Goal: Task Accomplishment & Management: Manage account settings

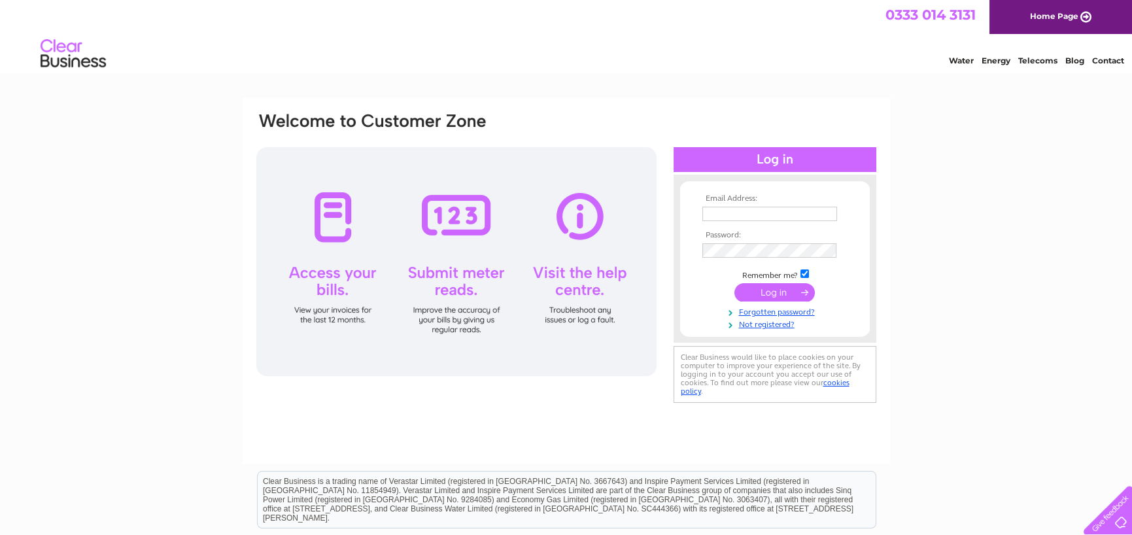
type input "[EMAIL_ADDRESS][DOMAIN_NAME]"
click at [771, 292] on input "submit" at bounding box center [774, 292] width 80 height 18
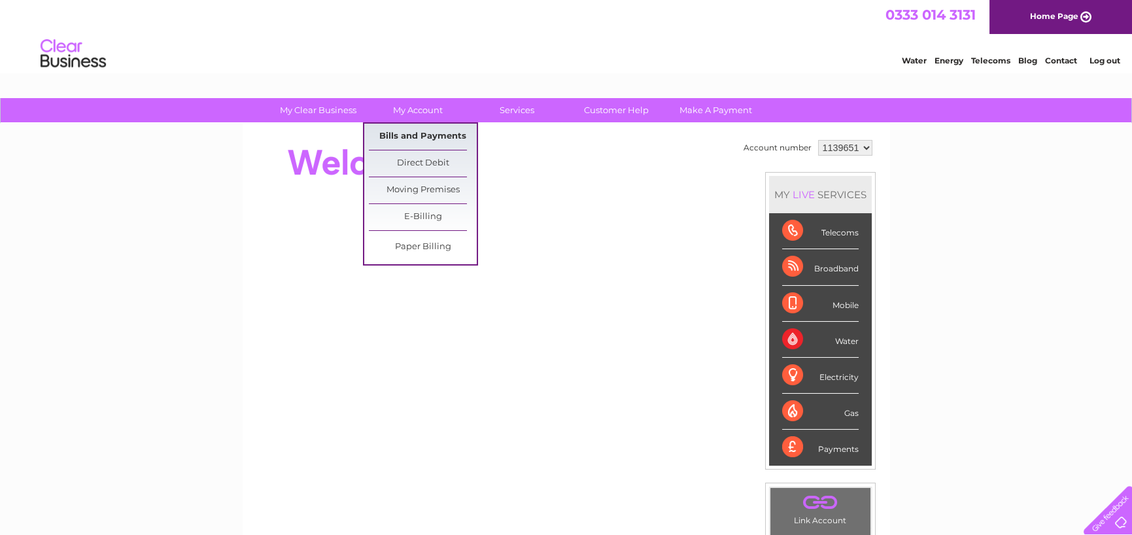
click at [426, 136] on link "Bills and Payments" at bounding box center [423, 137] width 108 height 26
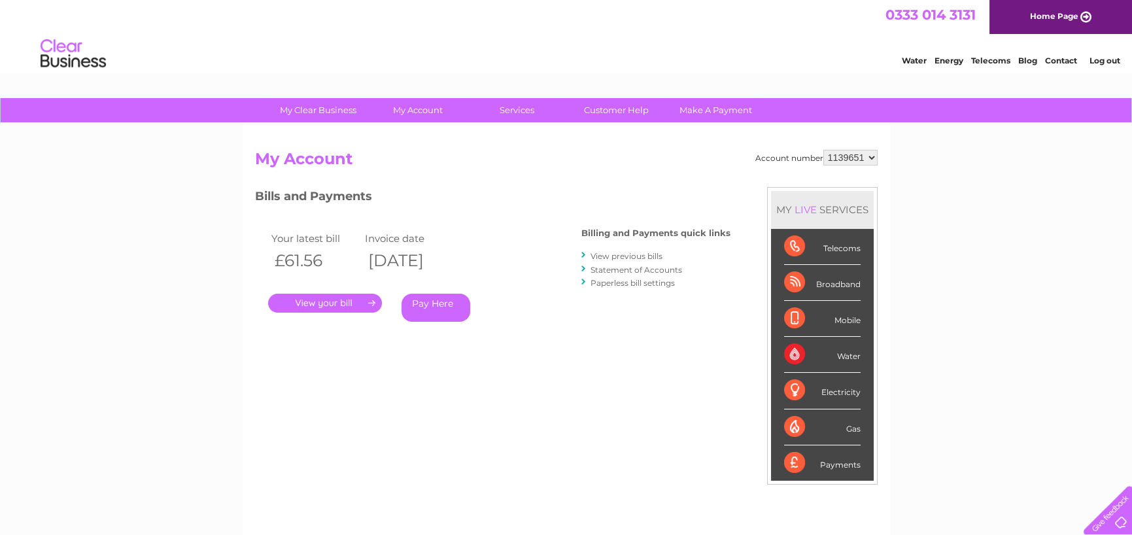
click at [607, 252] on link "View previous bills" at bounding box center [626, 256] width 72 height 10
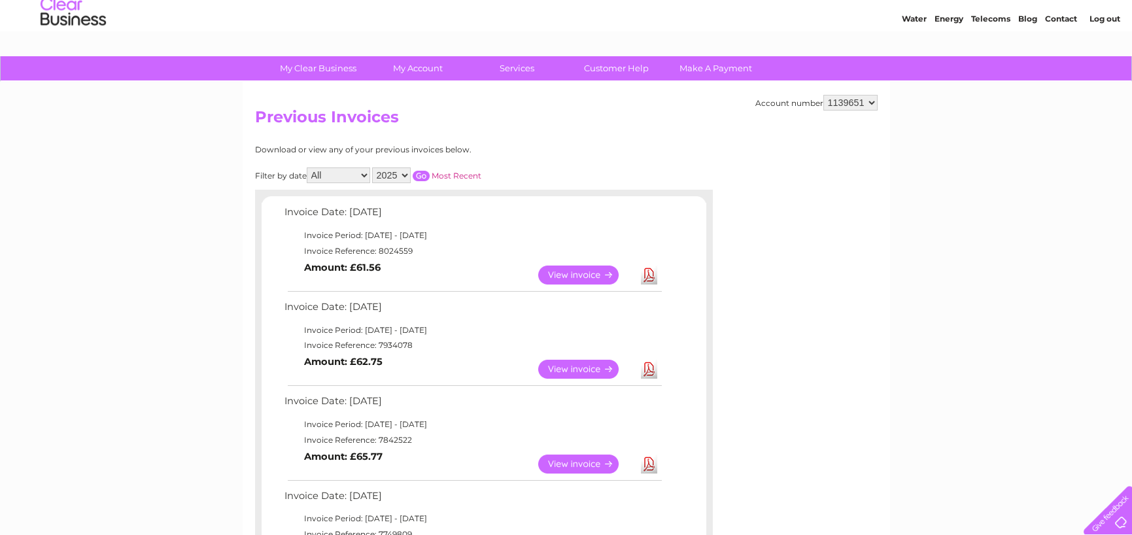
scroll to position [65, 0]
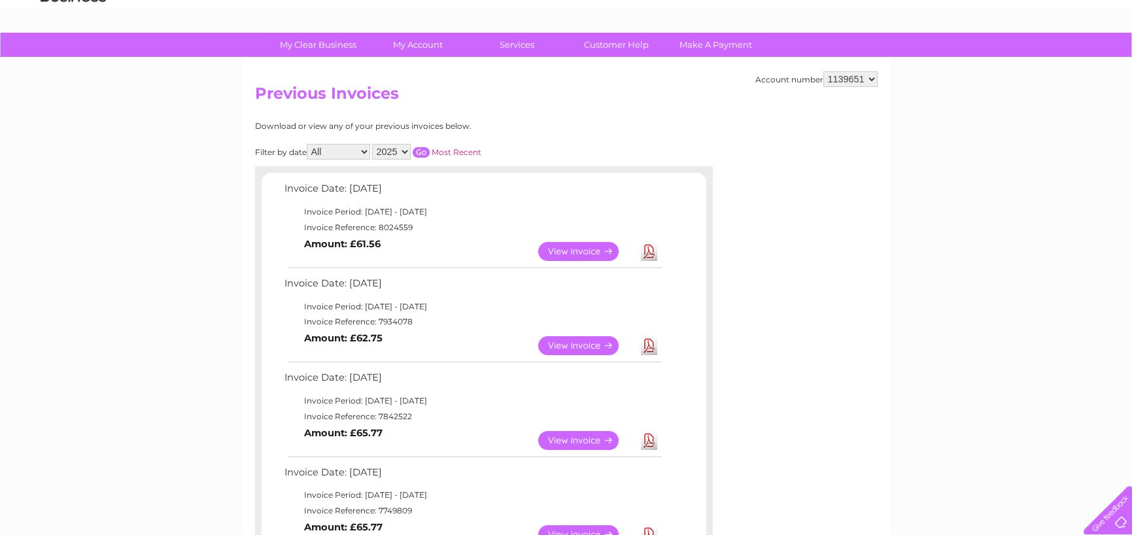
click at [592, 253] on link "View" at bounding box center [586, 251] width 96 height 19
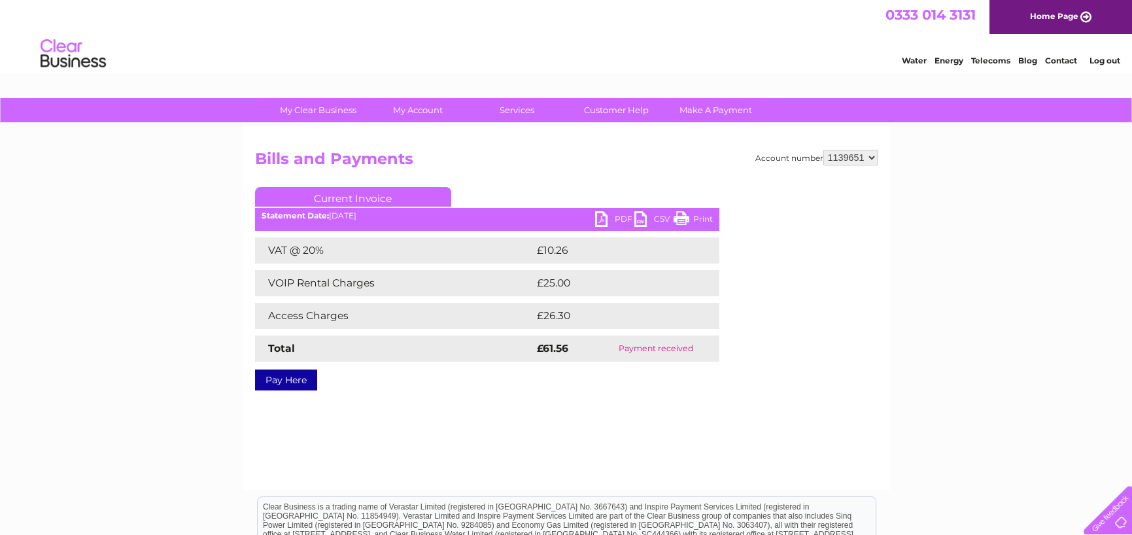
click at [601, 222] on link "PDF" at bounding box center [614, 220] width 39 height 19
click at [1113, 60] on link "Log out" at bounding box center [1104, 61] width 31 height 10
